Goal: Find specific page/section: Find specific page/section

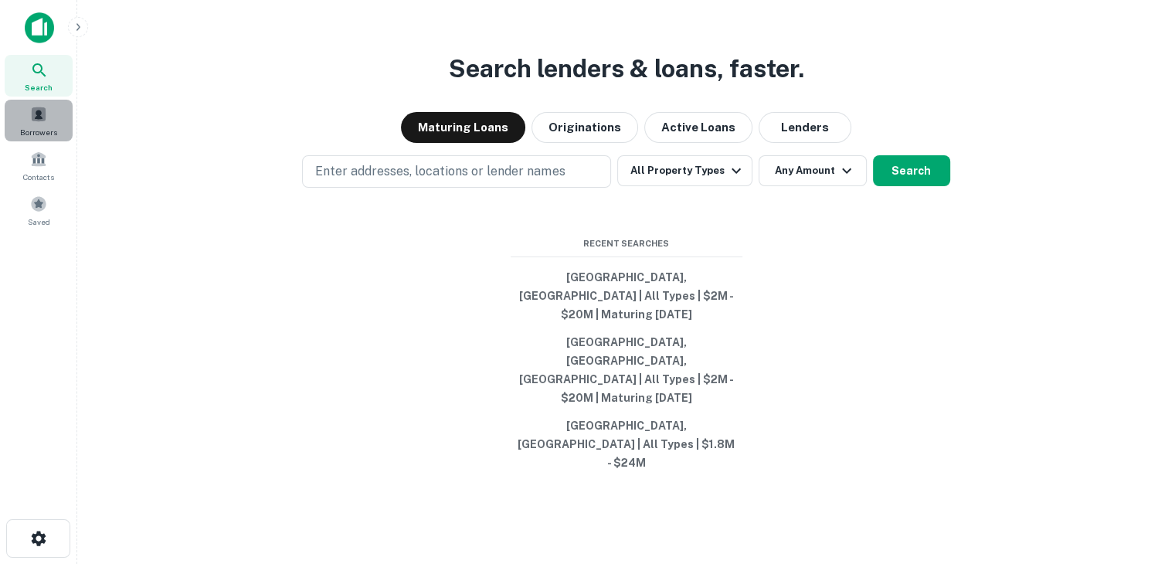
click at [36, 121] on span at bounding box center [38, 114] width 17 height 17
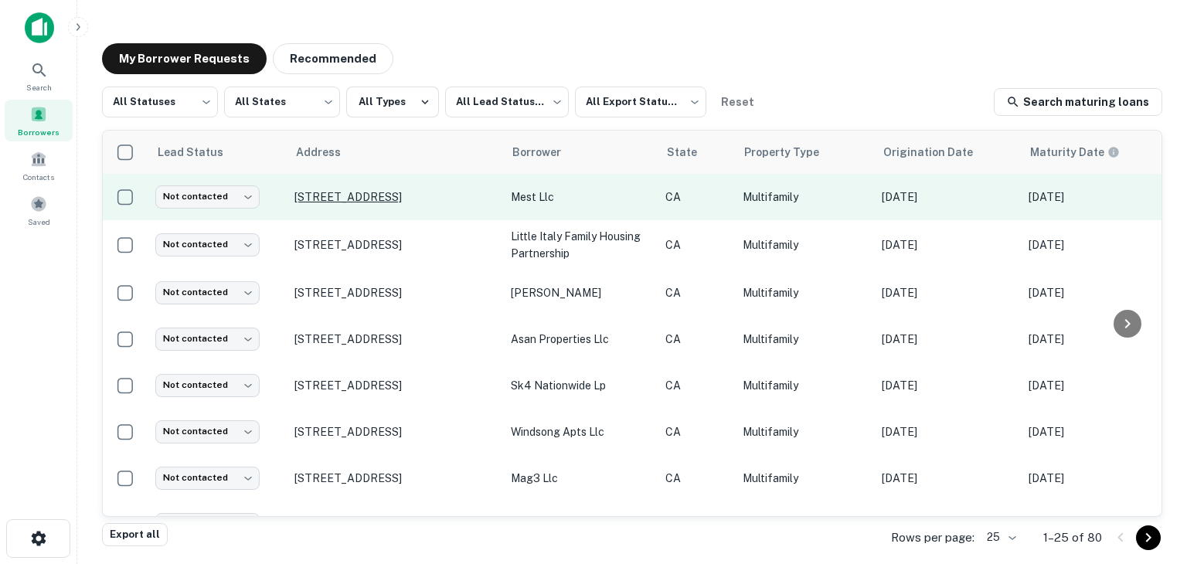
click at [395, 199] on p "[STREET_ADDRESS]" at bounding box center [394, 197] width 201 height 14
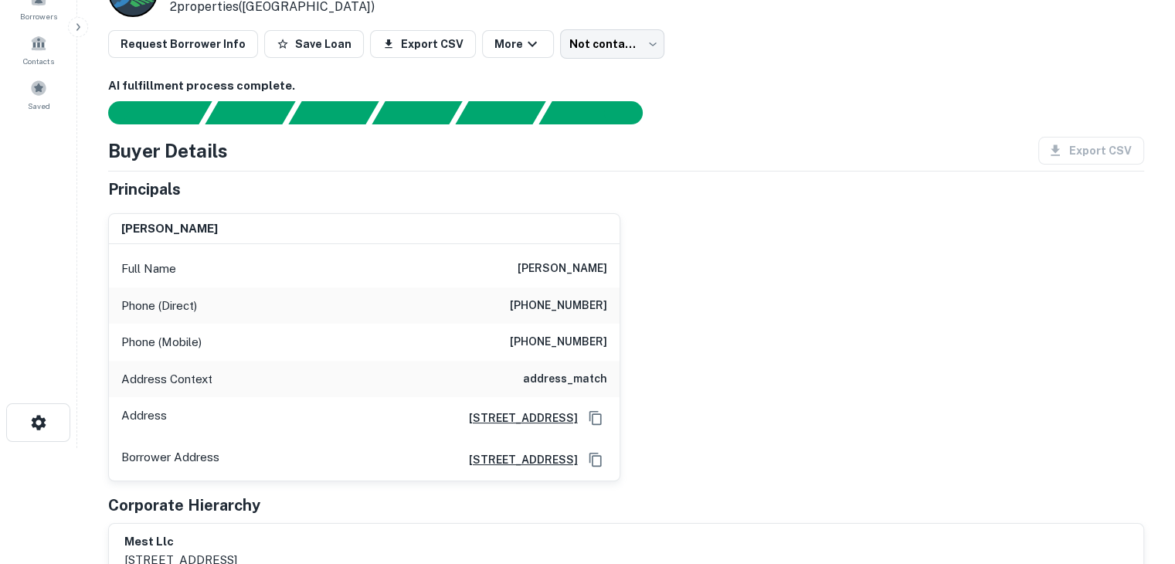
scroll to position [124, 0]
